Goal: Information Seeking & Learning: Understand process/instructions

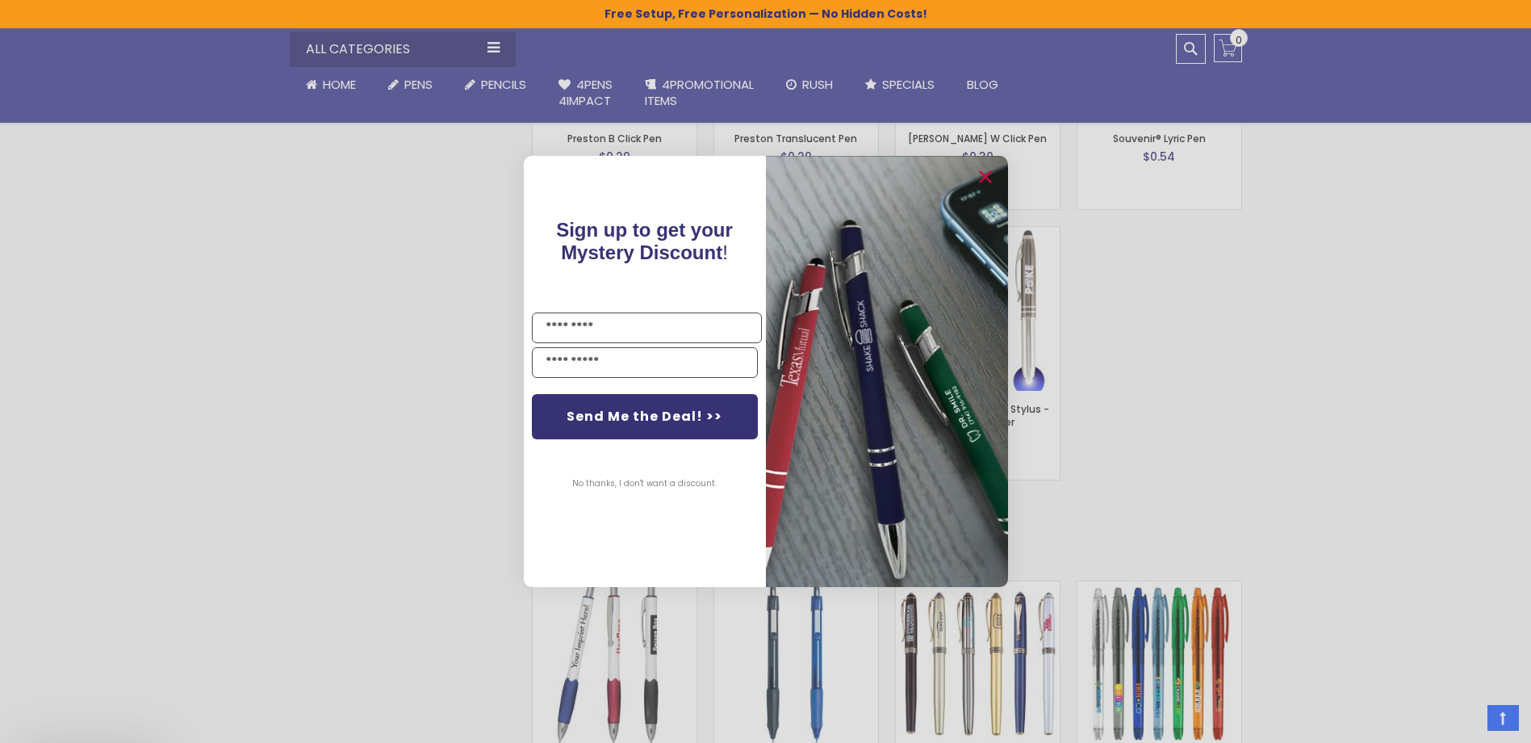
scroll to position [2744, 0]
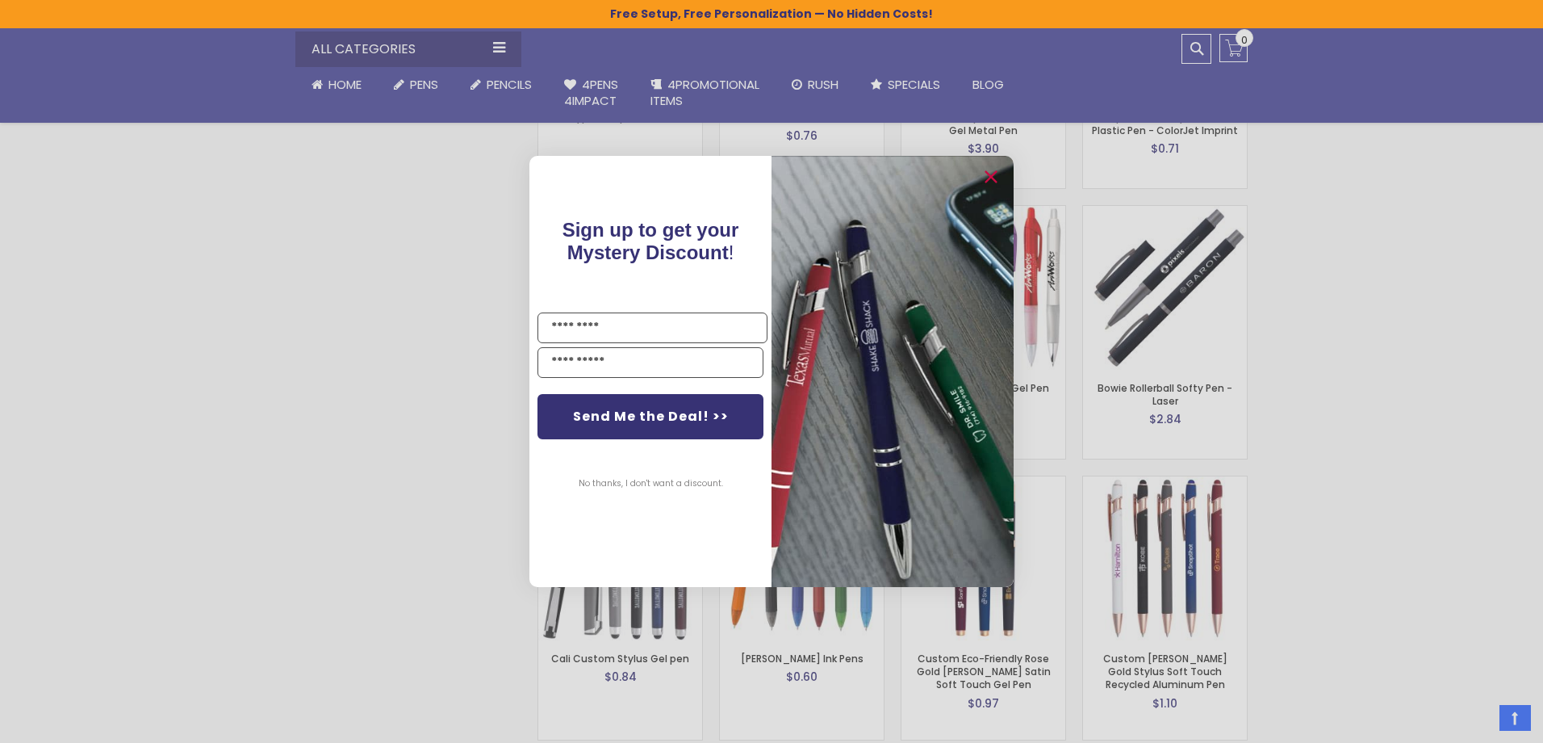
click at [262, 526] on div "Close dialog Sign up to get your Mystery Discount ! Name Email Send Me the Deal…" at bounding box center [771, 371] width 1543 height 743
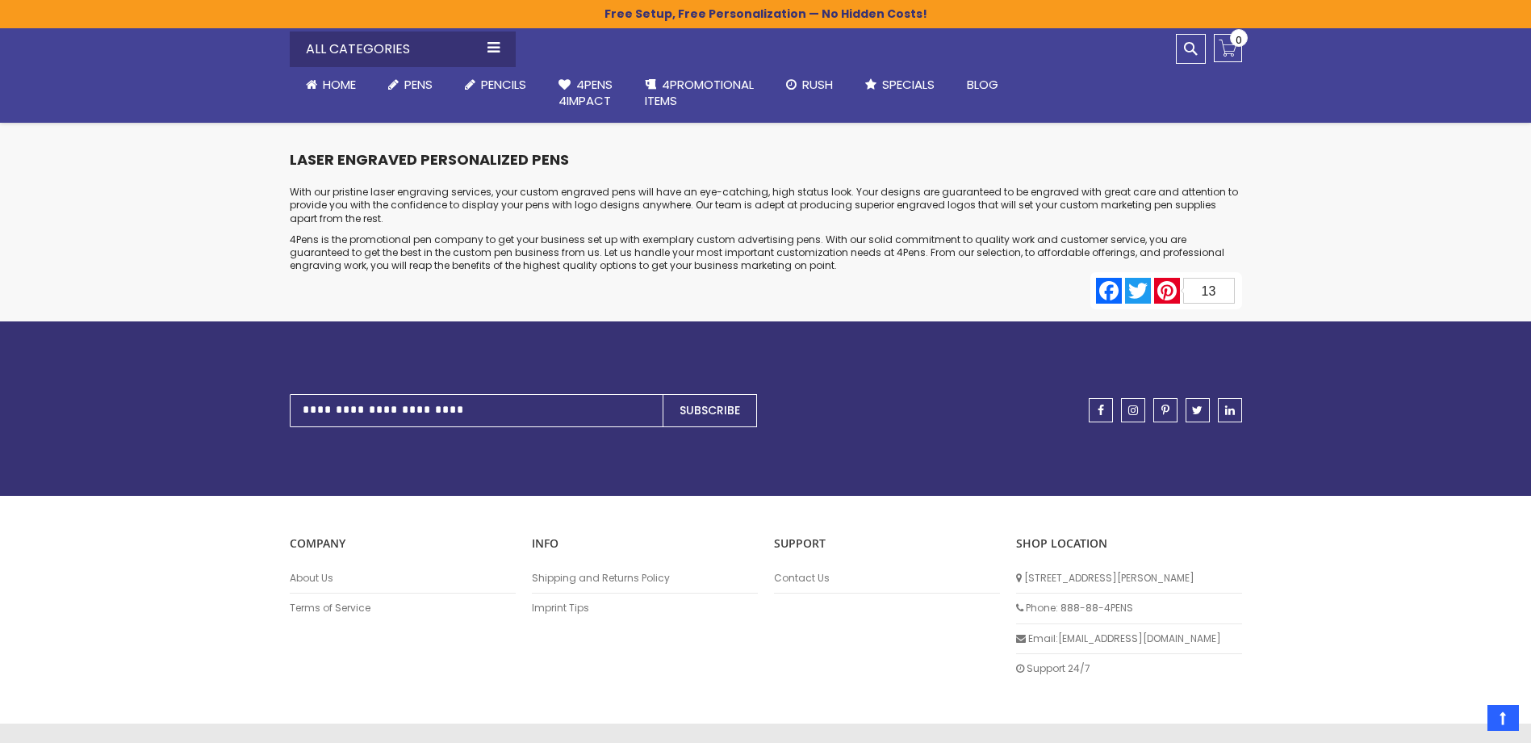
scroll to position [8014, 0]
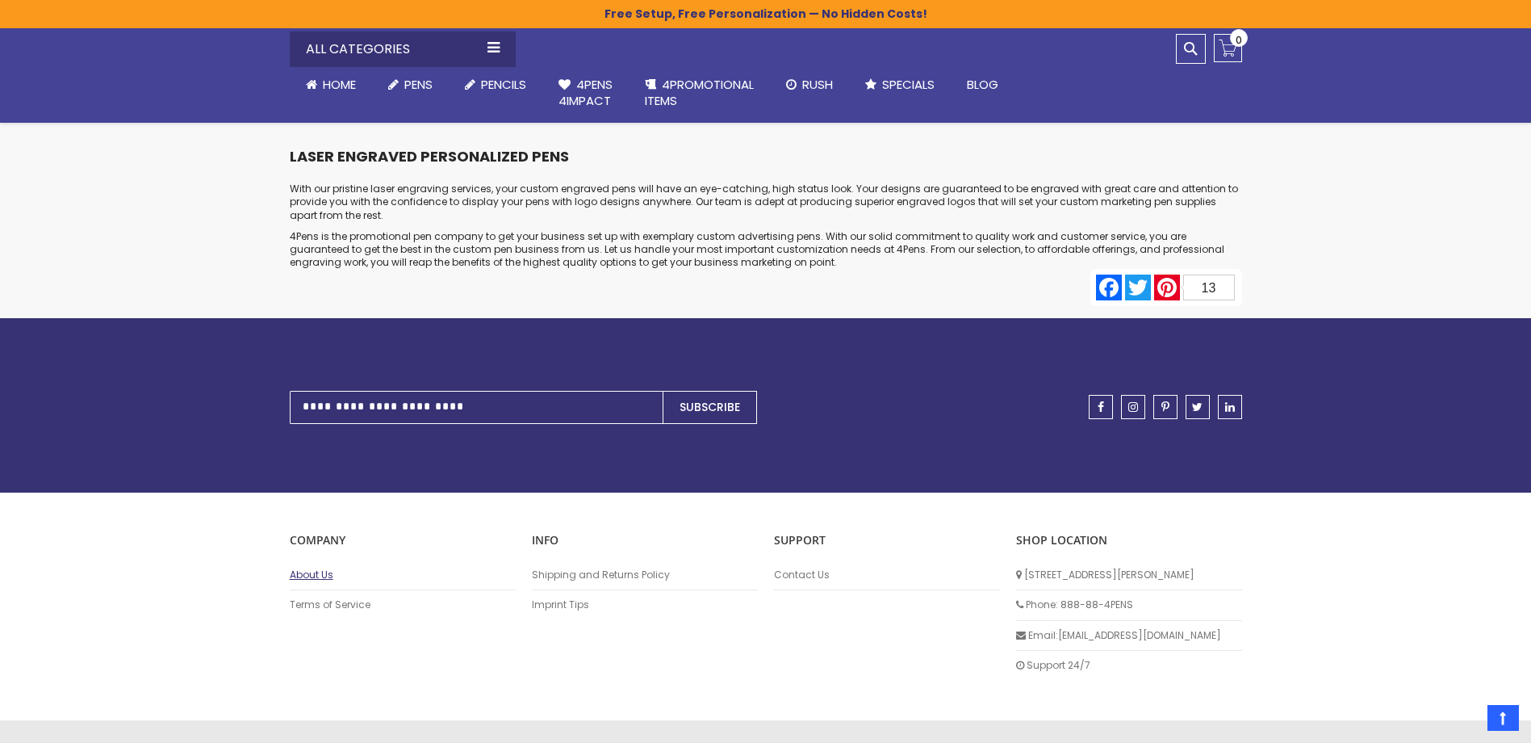
click at [326, 568] on link "About Us" at bounding box center [403, 574] width 226 height 13
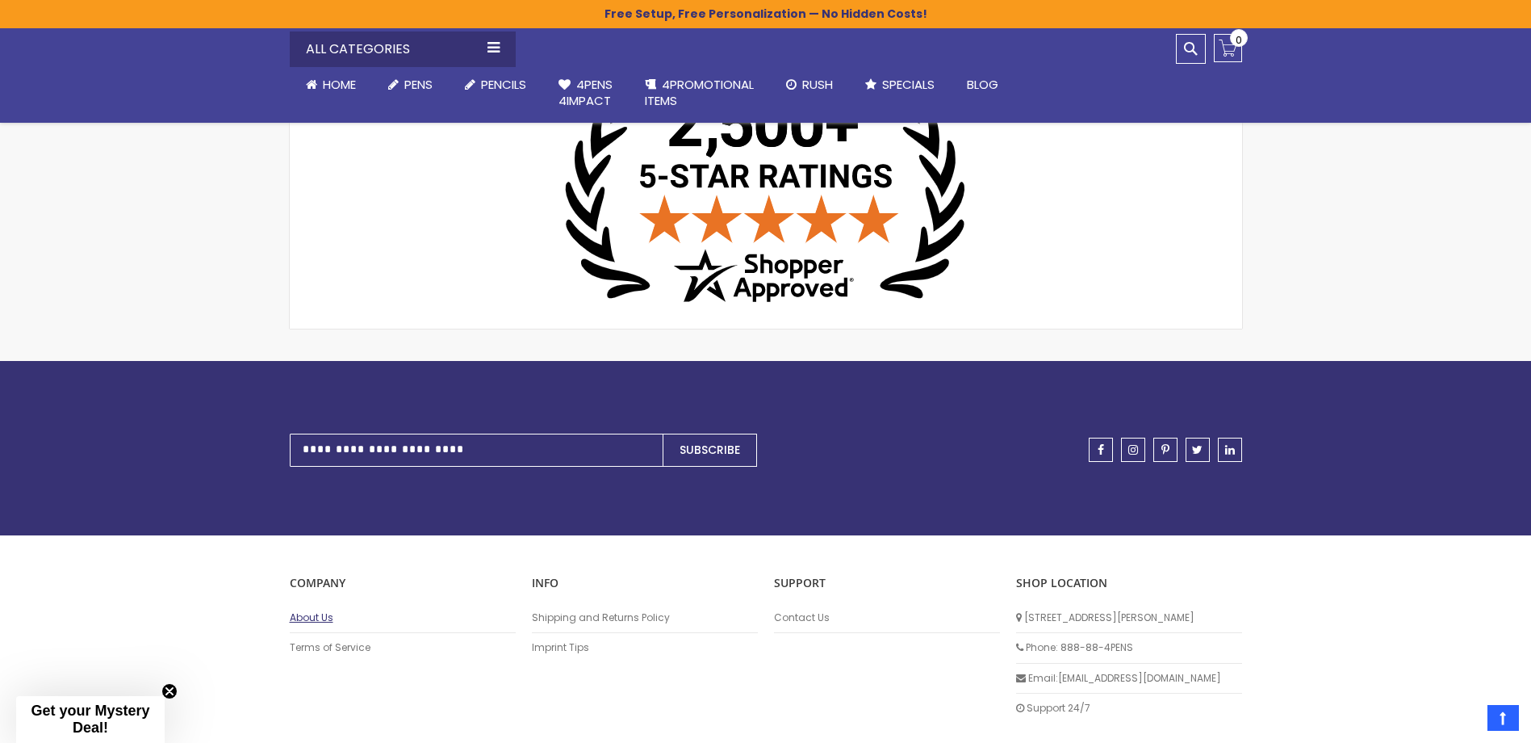
scroll to position [873, 0]
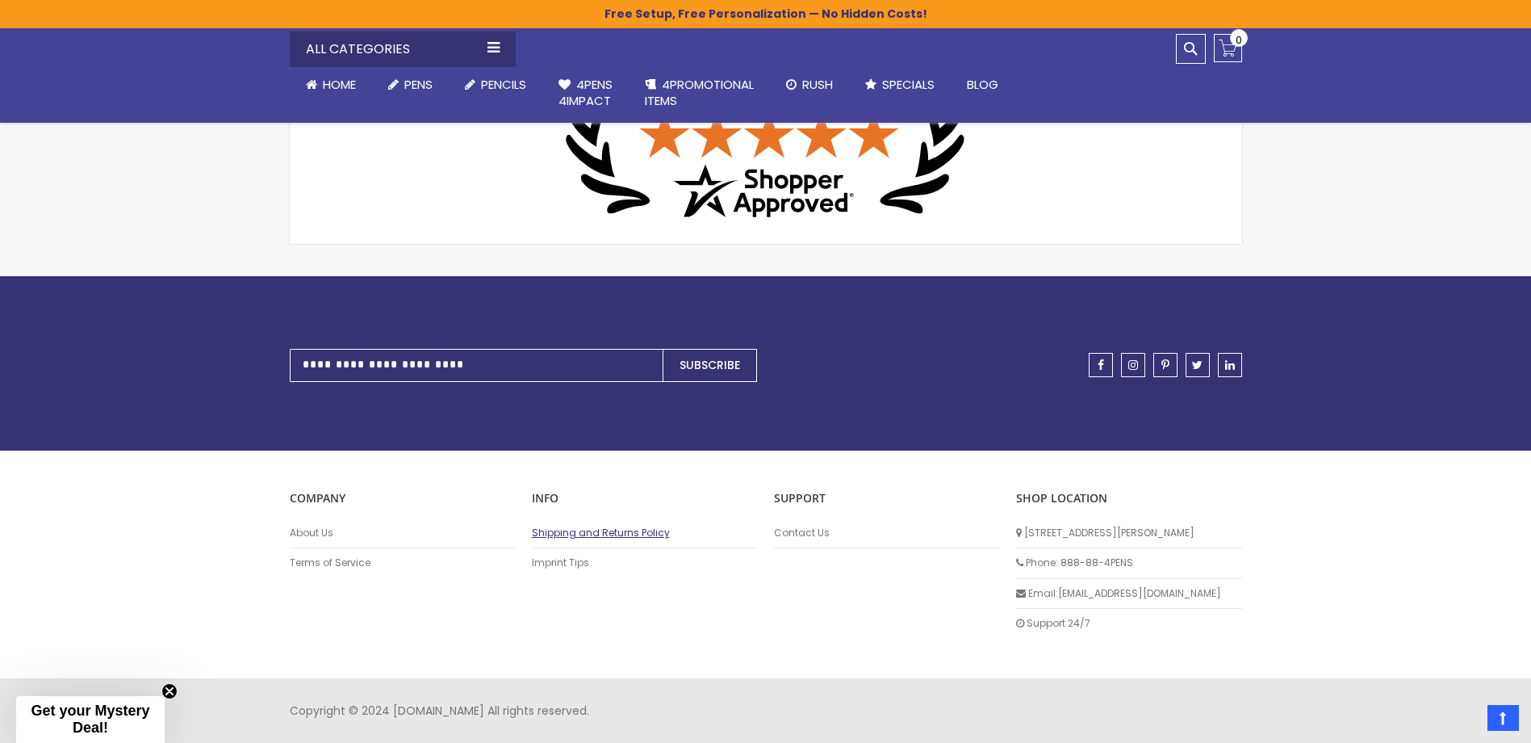
click at [563, 529] on link "Shipping and Returns Policy" at bounding box center [645, 532] width 226 height 13
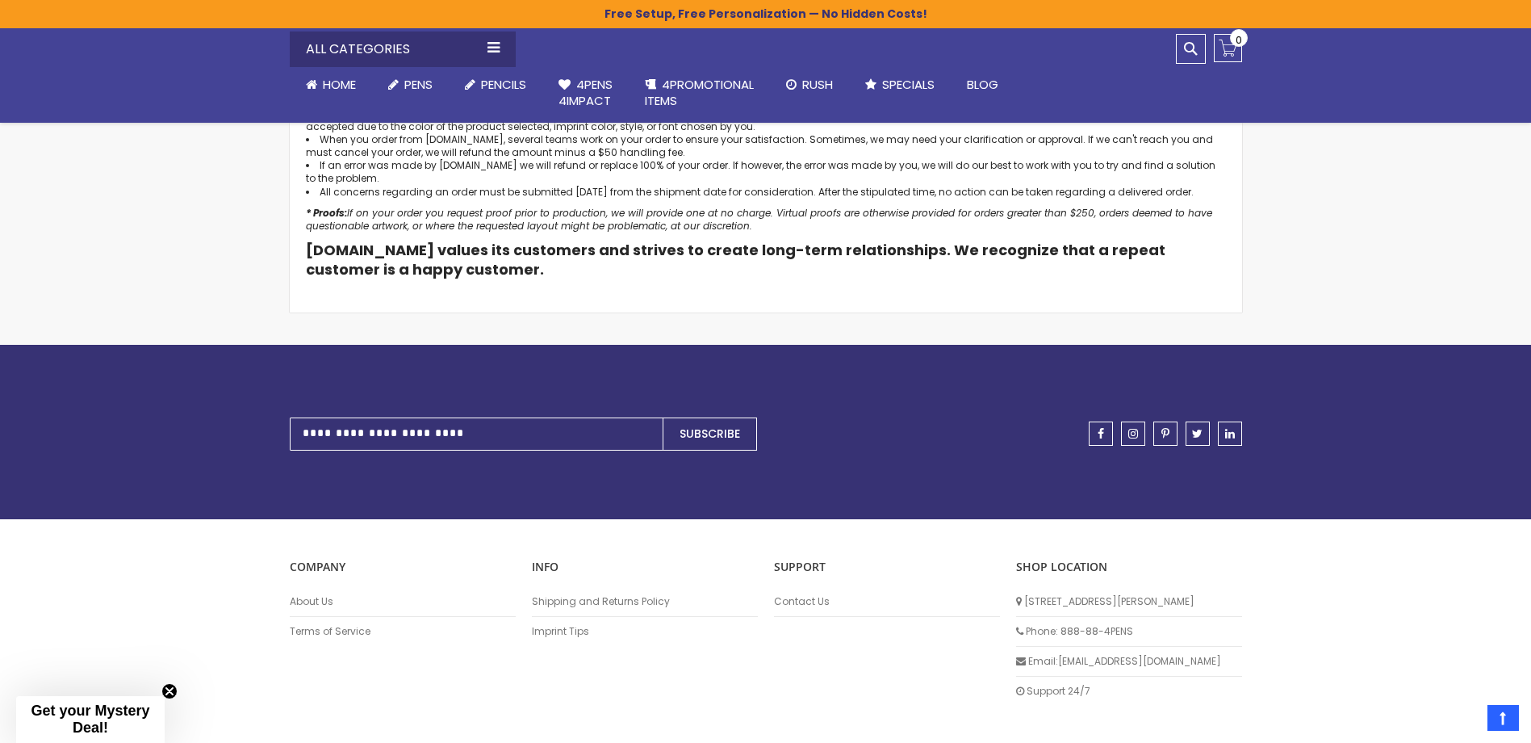
scroll to position [875, 0]
